Goal: Find specific page/section

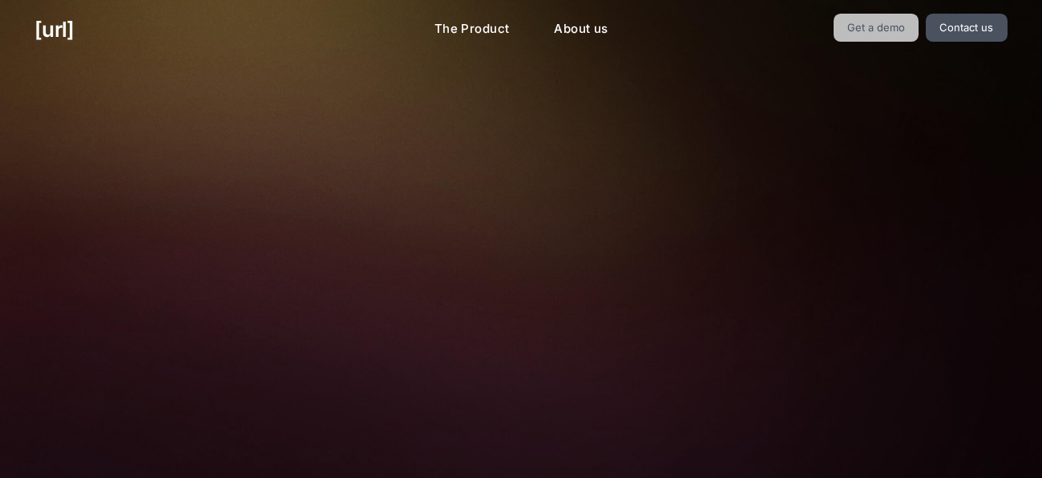
click at [856, 22] on link "Get a demo" at bounding box center [876, 28] width 86 height 28
click at [864, 36] on link "Get a demo" at bounding box center [876, 28] width 86 height 28
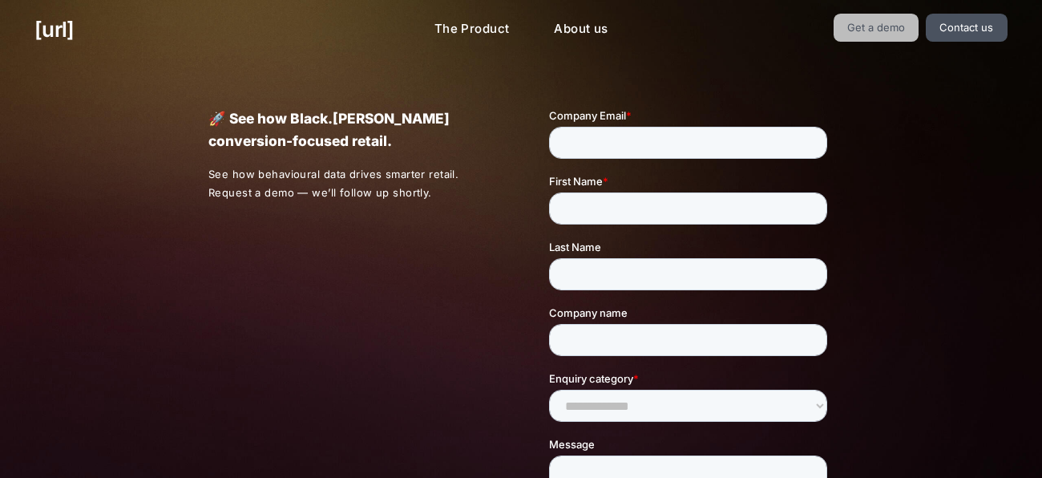
click at [864, 36] on link "Get a demo" at bounding box center [876, 28] width 86 height 28
